Goal: Navigation & Orientation: Understand site structure

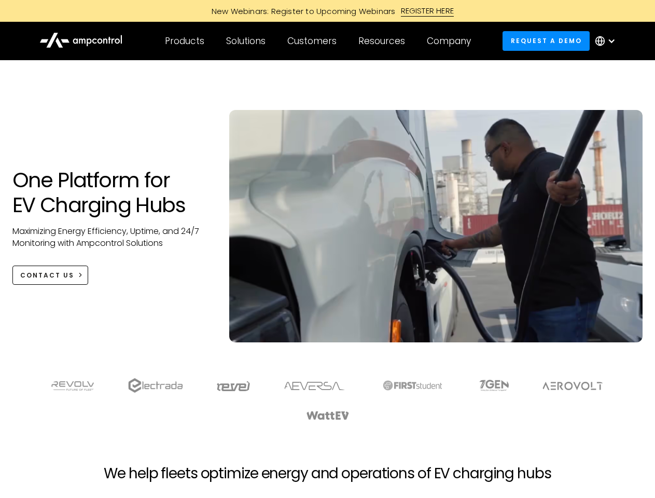
click at [319, 41] on div "Customers" at bounding box center [311, 40] width 49 height 11
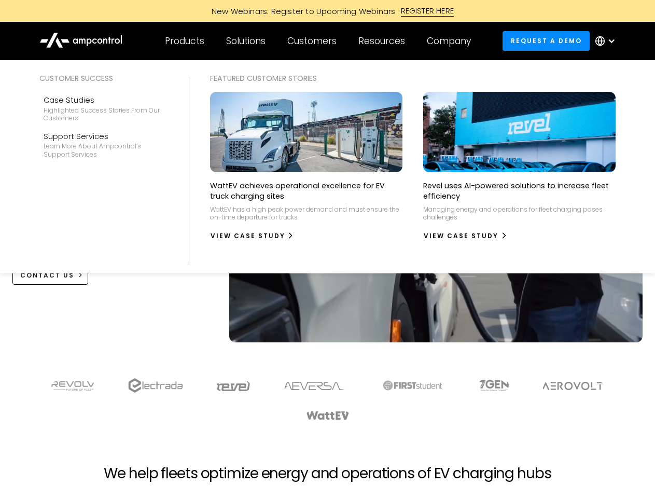
click at [184, 41] on div "Products" at bounding box center [184, 40] width 39 height 11
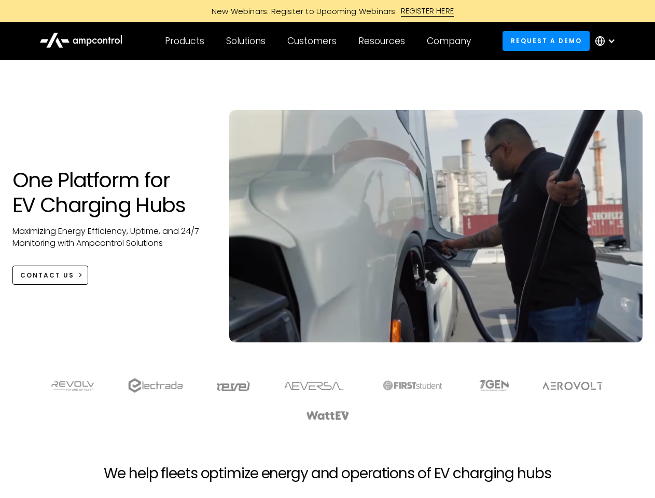
click at [246, 41] on div "Solutions" at bounding box center [245, 40] width 39 height 11
click at [314, 41] on div "Customers" at bounding box center [311, 40] width 49 height 11
click at [384, 41] on div "Resources" at bounding box center [381, 40] width 47 height 11
click at [452, 41] on div "Company" at bounding box center [449, 40] width 44 height 11
click at [608, 41] on div at bounding box center [611, 41] width 8 height 8
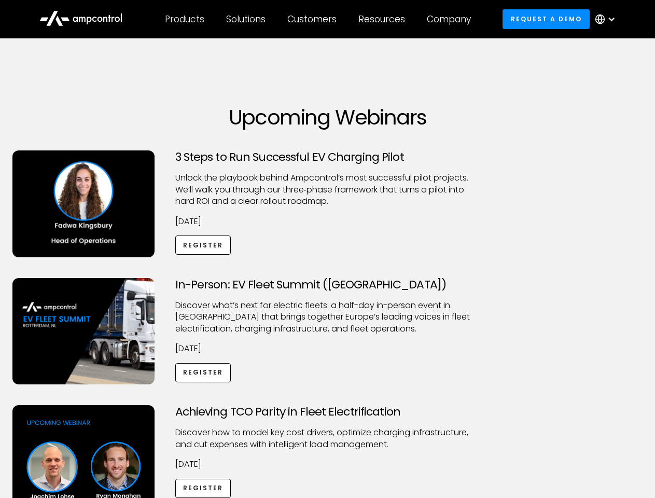
click at [319, 19] on div "Customers" at bounding box center [311, 18] width 49 height 11
click at [184, 19] on div "Products" at bounding box center [184, 18] width 39 height 11
click at [246, 19] on div "Solutions" at bounding box center [245, 18] width 39 height 11
click at [314, 19] on div "Customers" at bounding box center [311, 18] width 49 height 11
click at [384, 19] on div "Resources" at bounding box center [381, 18] width 47 height 11
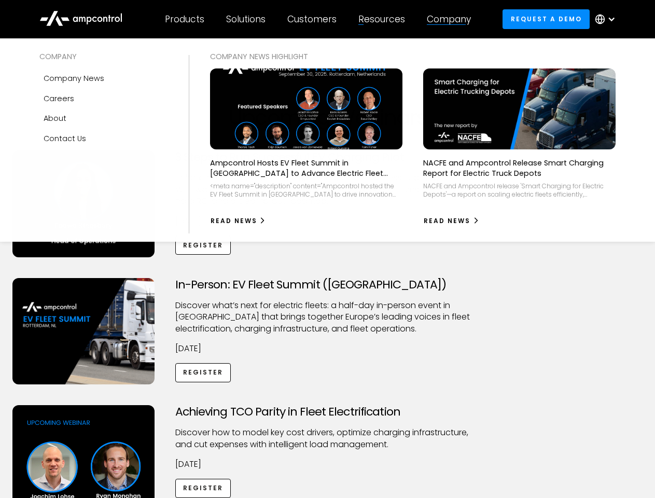
click at [452, 19] on div "Company" at bounding box center [449, 18] width 44 height 11
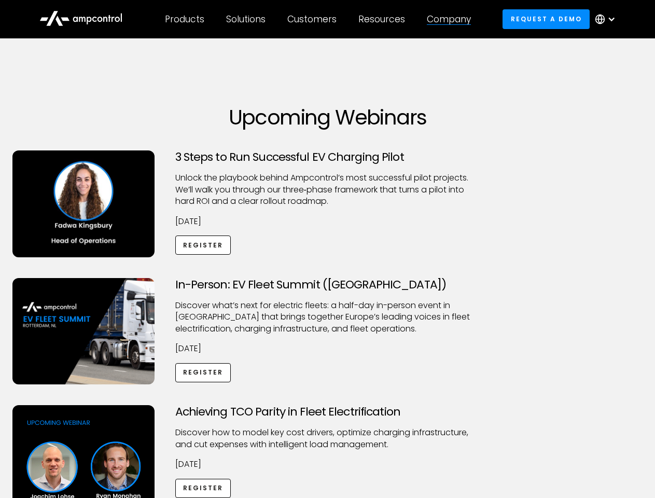
click at [608, 19] on div at bounding box center [611, 19] width 8 height 8
click at [319, 19] on div "Customers" at bounding box center [311, 18] width 49 height 11
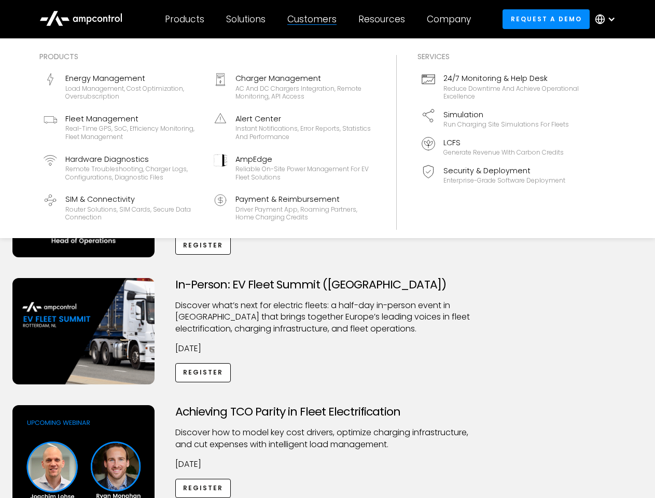
click at [184, 19] on div "Products" at bounding box center [184, 18] width 39 height 11
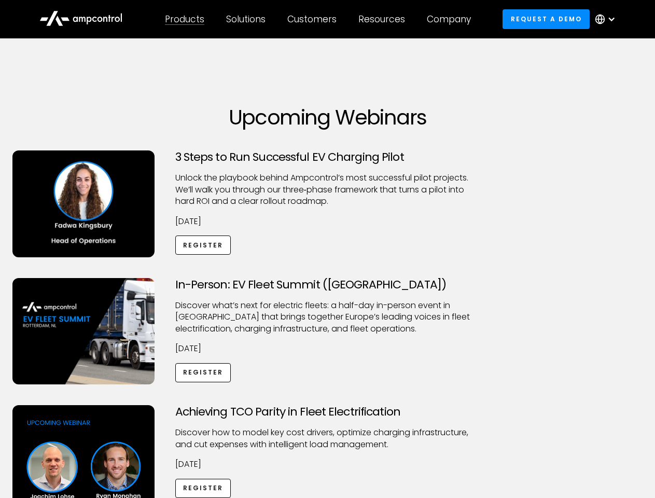
click at [246, 19] on div "Solutions" at bounding box center [245, 18] width 39 height 11
click at [314, 19] on div "Customers" at bounding box center [311, 18] width 49 height 11
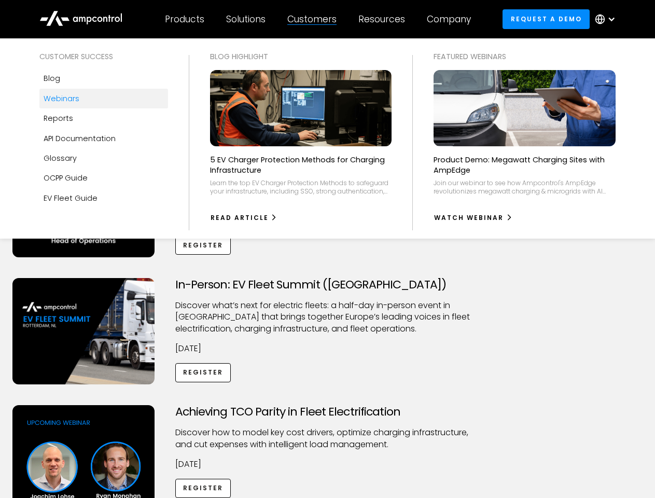
click at [384, 19] on div "Resources" at bounding box center [381, 18] width 47 height 11
click at [452, 19] on div "Company" at bounding box center [449, 18] width 44 height 11
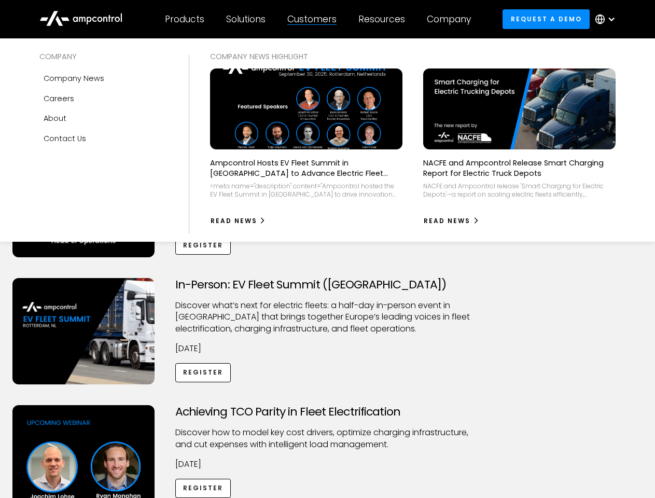
click at [608, 19] on div at bounding box center [611, 19] width 8 height 8
